Goal: Information Seeking & Learning: Learn about a topic

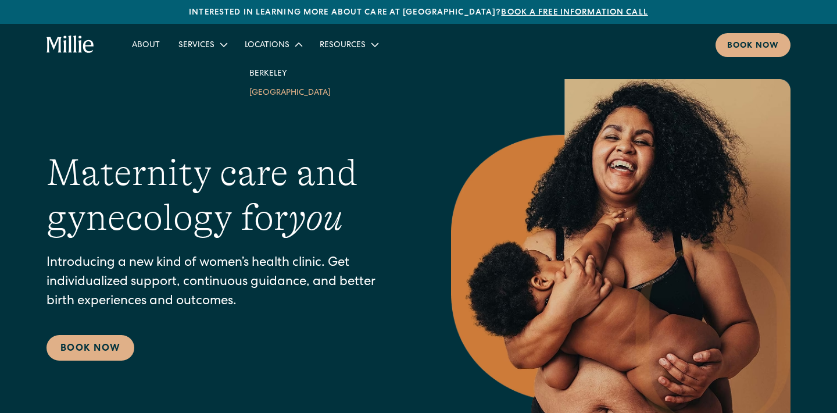
click at [260, 99] on link "[GEOGRAPHIC_DATA]" at bounding box center [290, 92] width 100 height 19
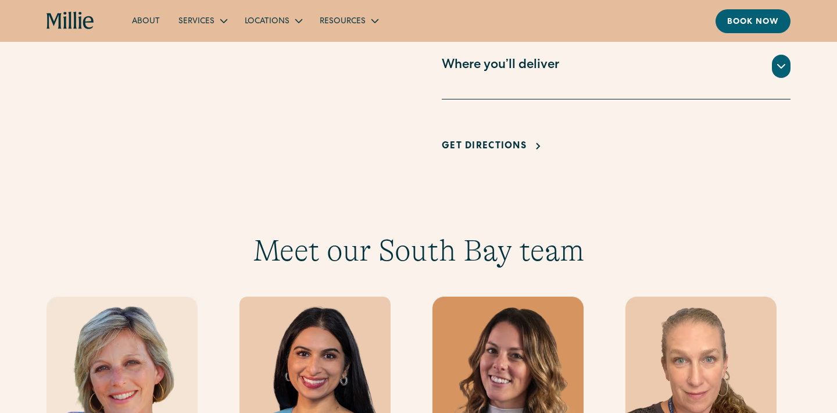
scroll to position [1182, 0]
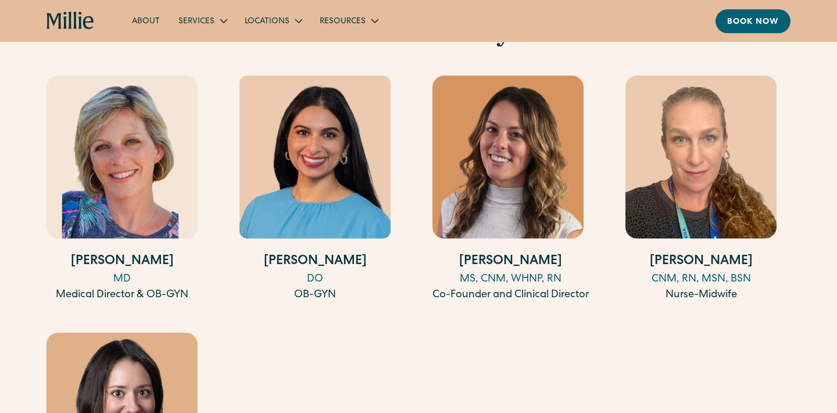
click at [700, 163] on img at bounding box center [701, 157] width 151 height 163
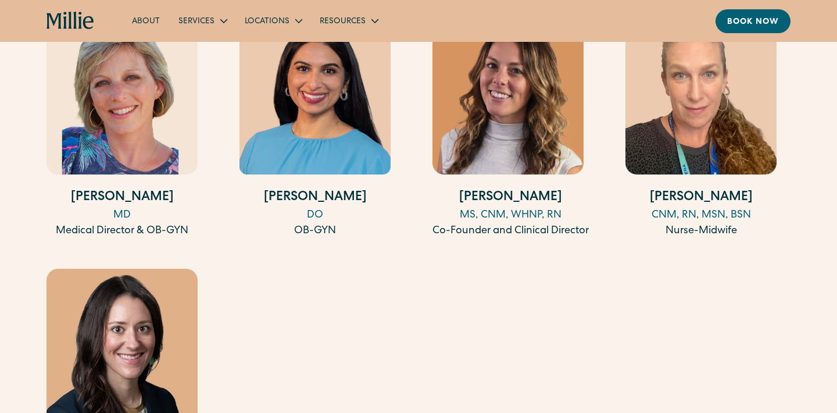
scroll to position [1244, 0]
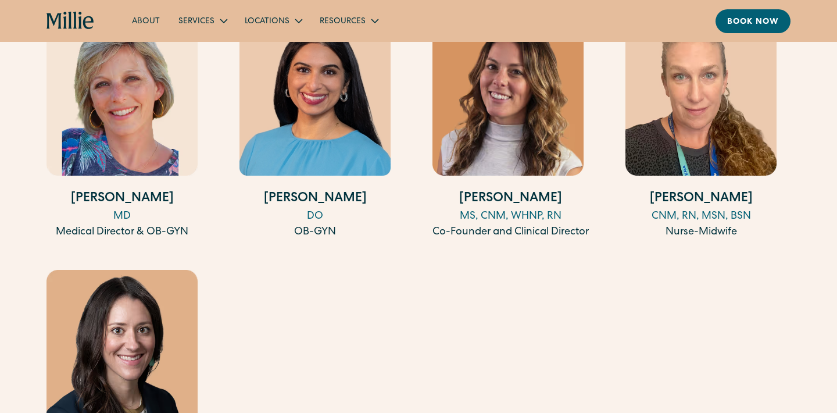
click at [110, 297] on img at bounding box center [122, 351] width 151 height 163
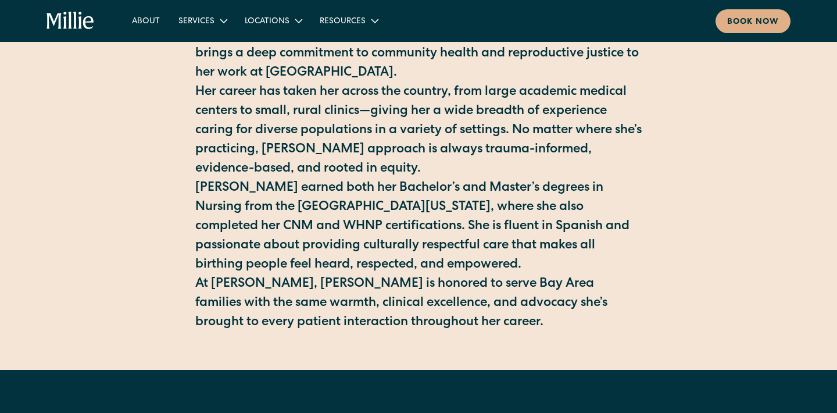
scroll to position [452, 0]
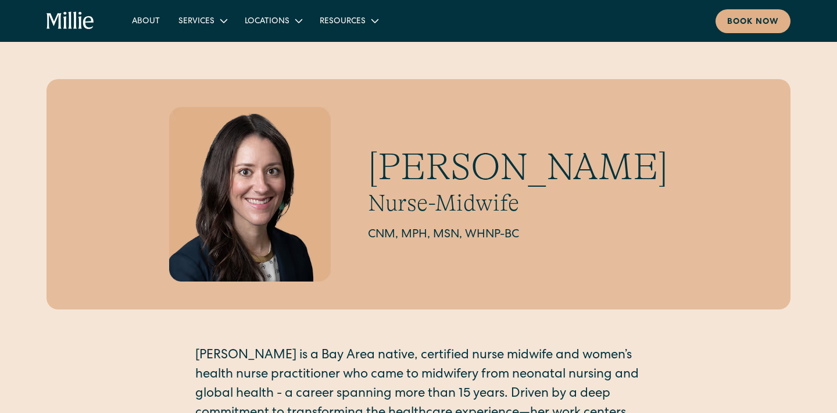
scroll to position [548, 0]
